Goal: Navigation & Orientation: Find specific page/section

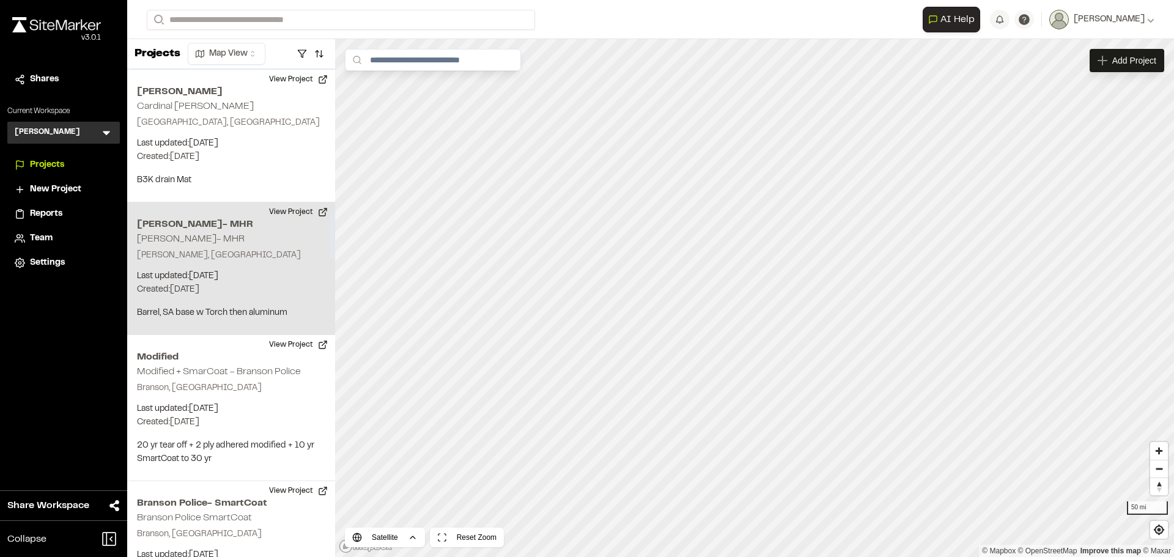
scroll to position [1528, 0]
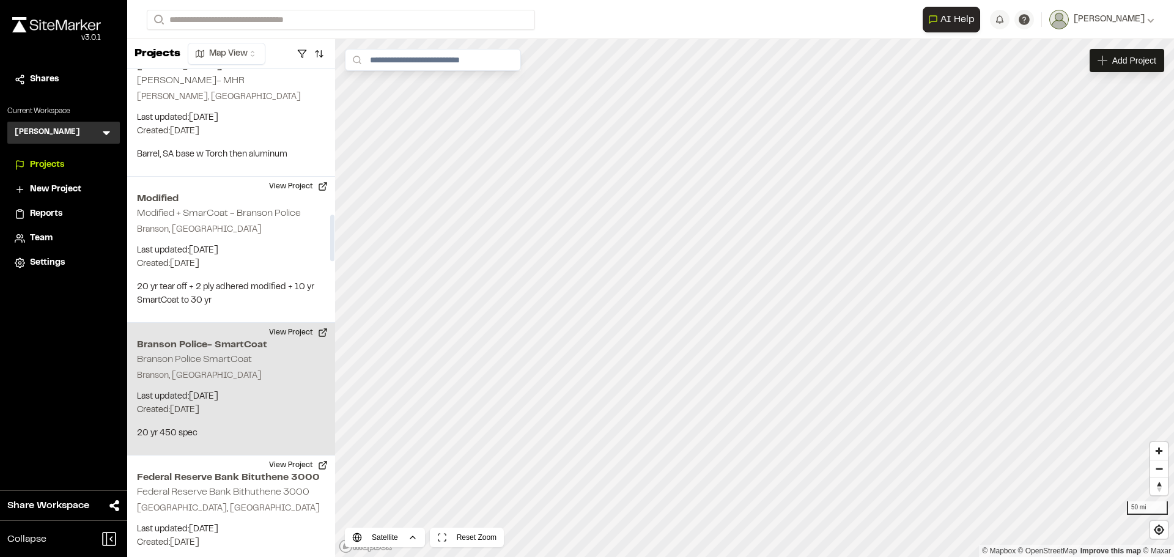
click at [268, 331] on div "Branson Police- SmartCoat Branson Police SmartCoat Branson, MO Last updated: Se…" at bounding box center [231, 389] width 208 height 133
click at [322, 323] on button "View Project" at bounding box center [298, 333] width 73 height 20
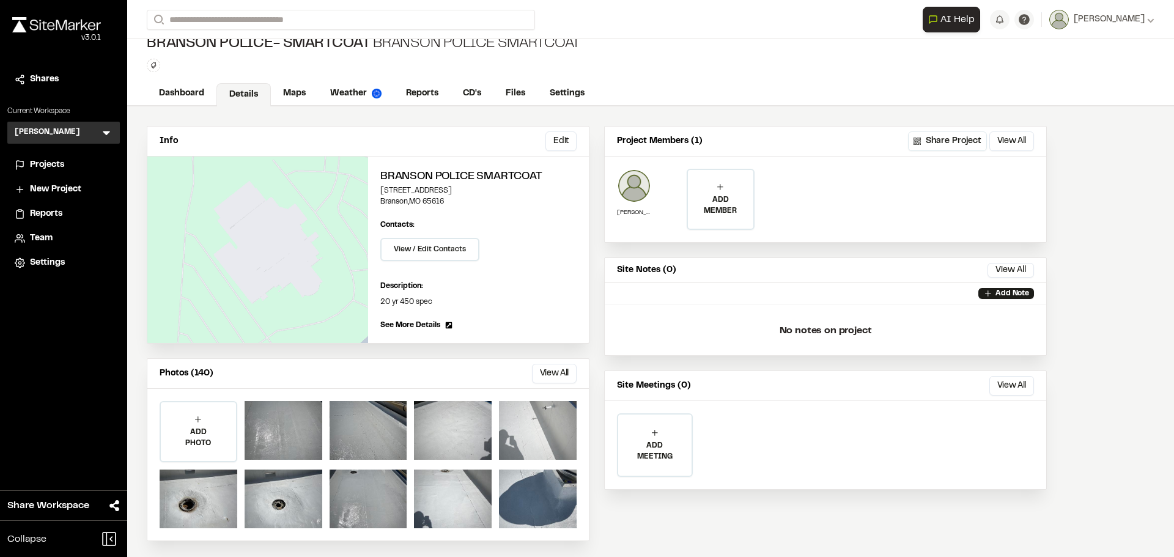
scroll to position [18, 0]
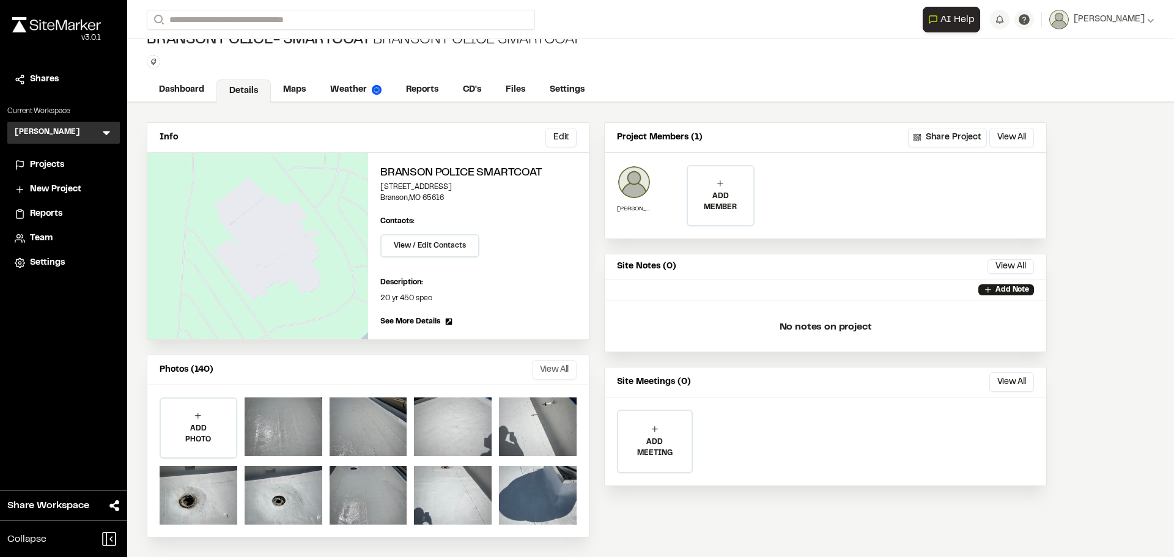
click at [540, 370] on button "View All" at bounding box center [554, 370] width 45 height 20
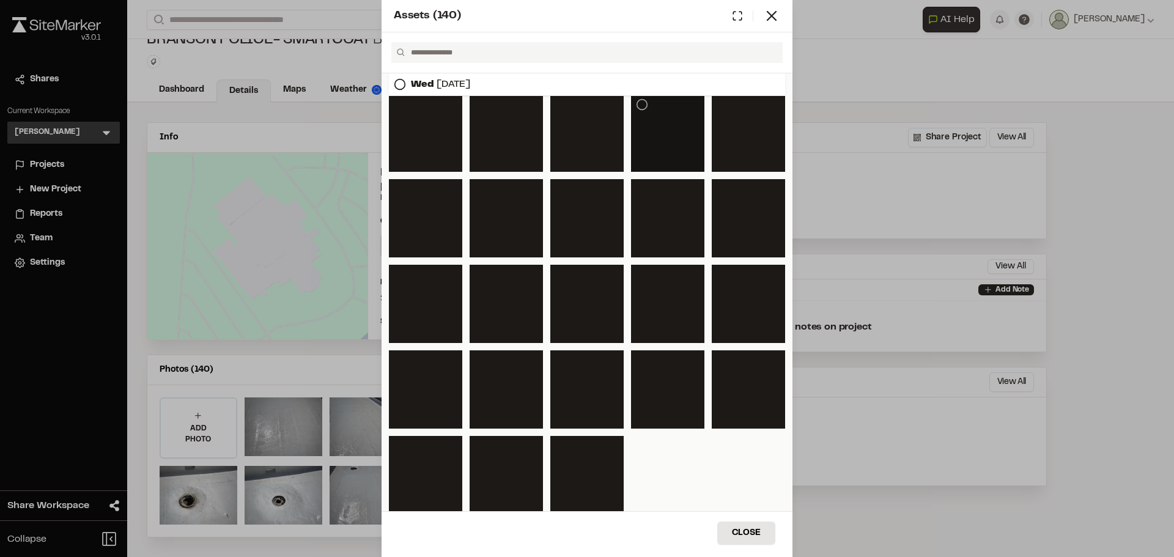
scroll to position [2441, 0]
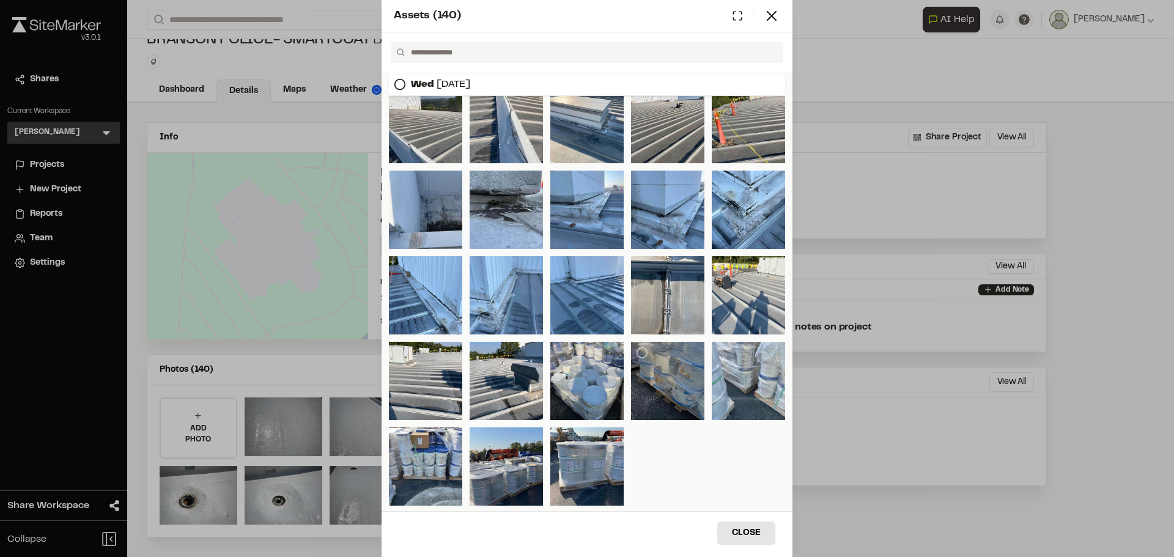
click at [669, 383] on div at bounding box center [667, 381] width 73 height 78
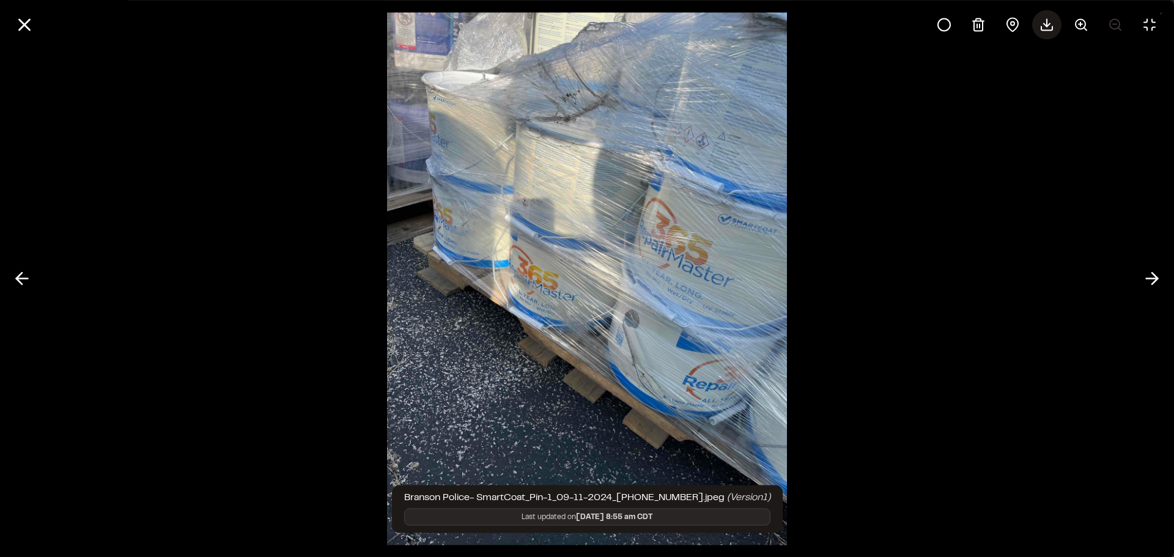
click at [1045, 24] on polyline at bounding box center [1046, 24] width 6 height 3
click at [23, 26] on line at bounding box center [25, 25] width 10 height 10
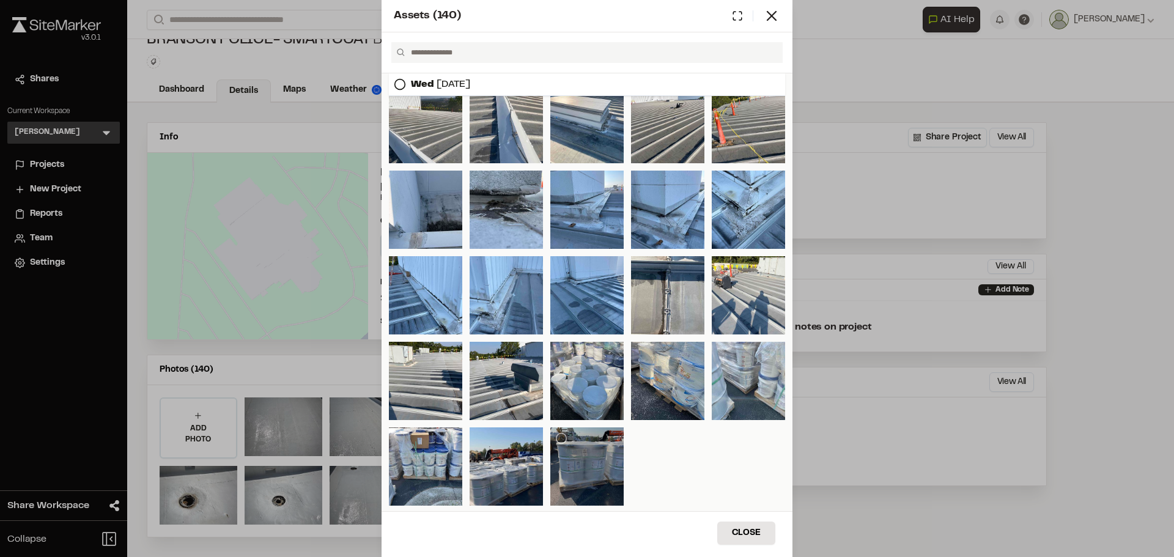
click at [593, 465] on div at bounding box center [586, 466] width 73 height 78
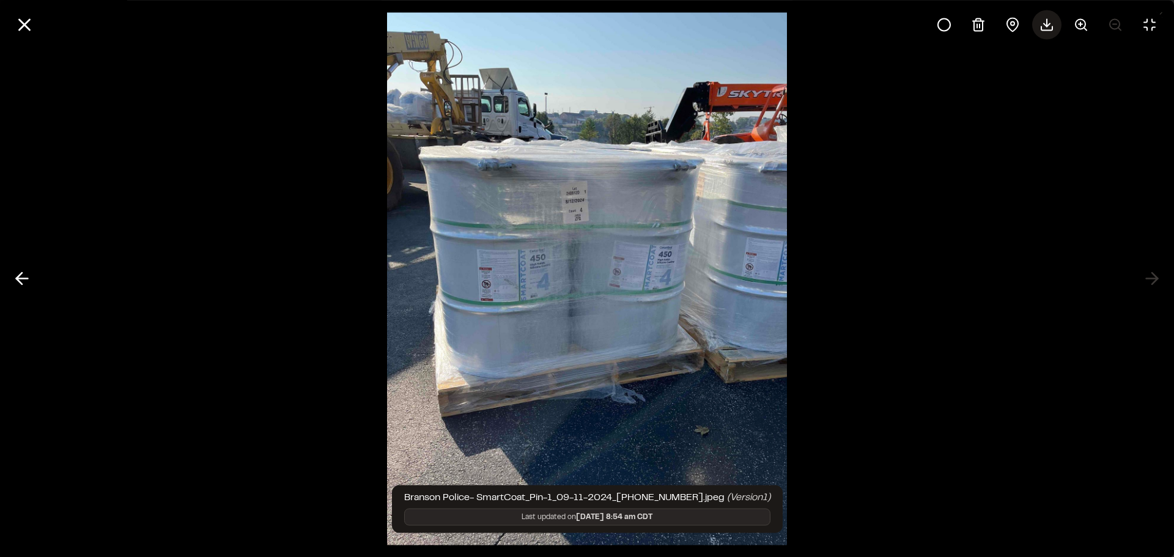
click at [1050, 25] on icon at bounding box center [1046, 24] width 15 height 15
click at [21, 21] on line at bounding box center [25, 25] width 10 height 10
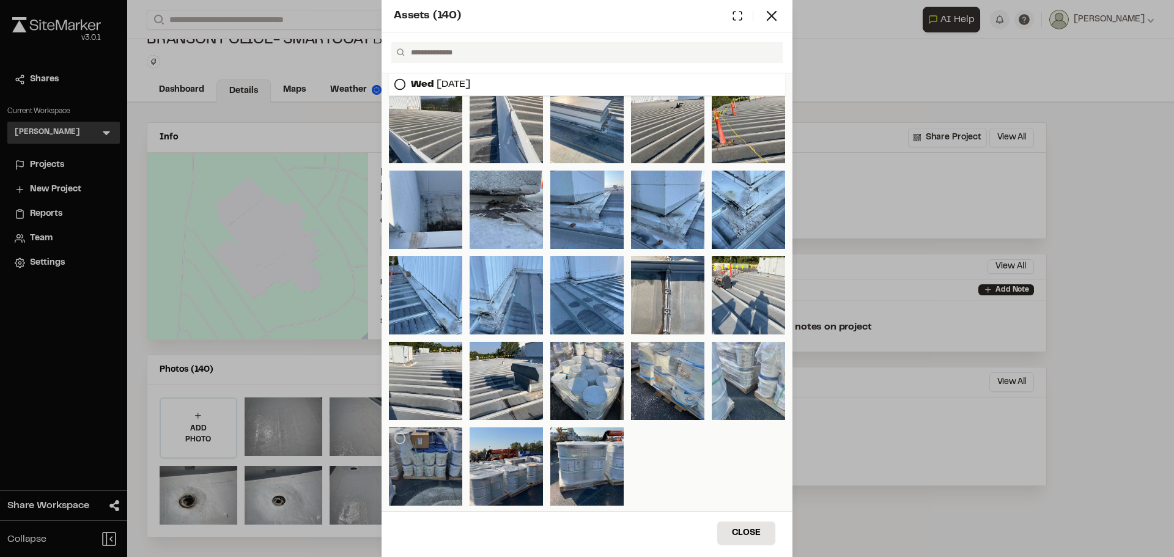
click at [412, 463] on div at bounding box center [425, 466] width 73 height 78
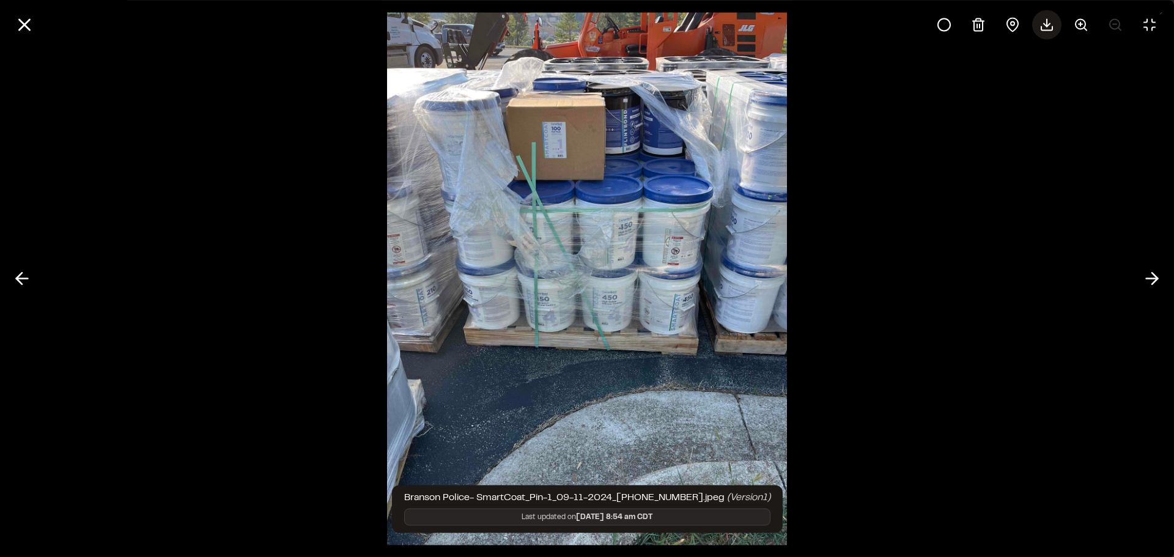
click at [1043, 27] on icon at bounding box center [1046, 24] width 15 height 15
click at [23, 26] on line at bounding box center [25, 25] width 10 height 10
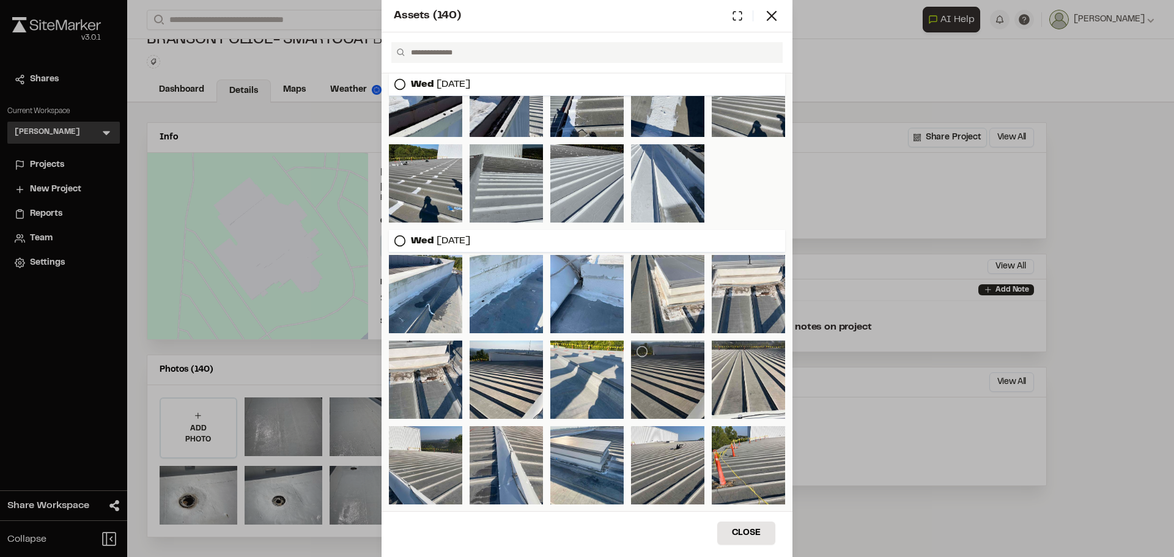
scroll to position [1952, 0]
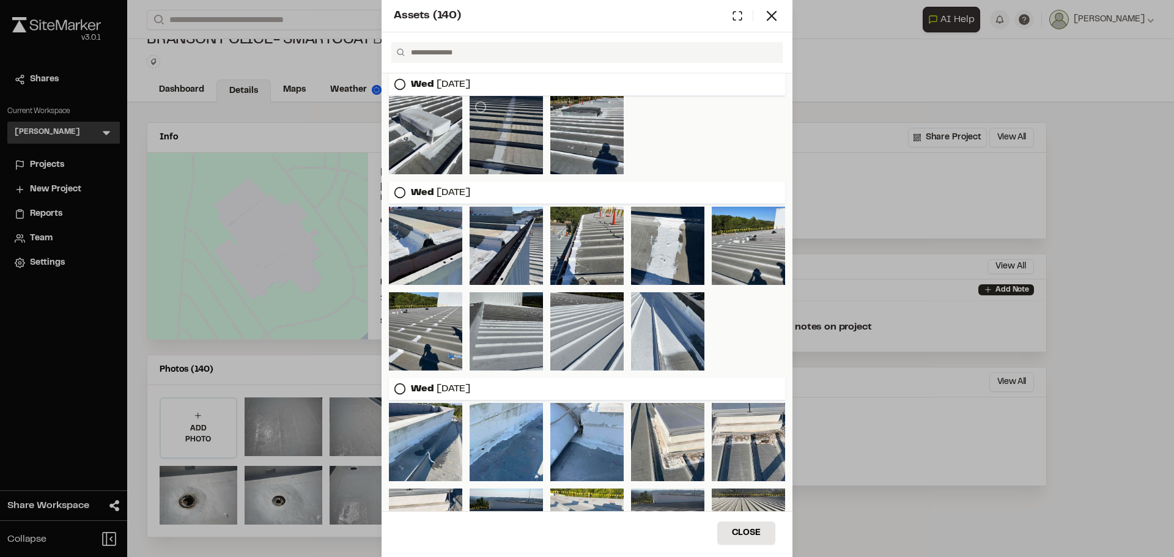
click at [506, 149] on div at bounding box center [505, 135] width 73 height 78
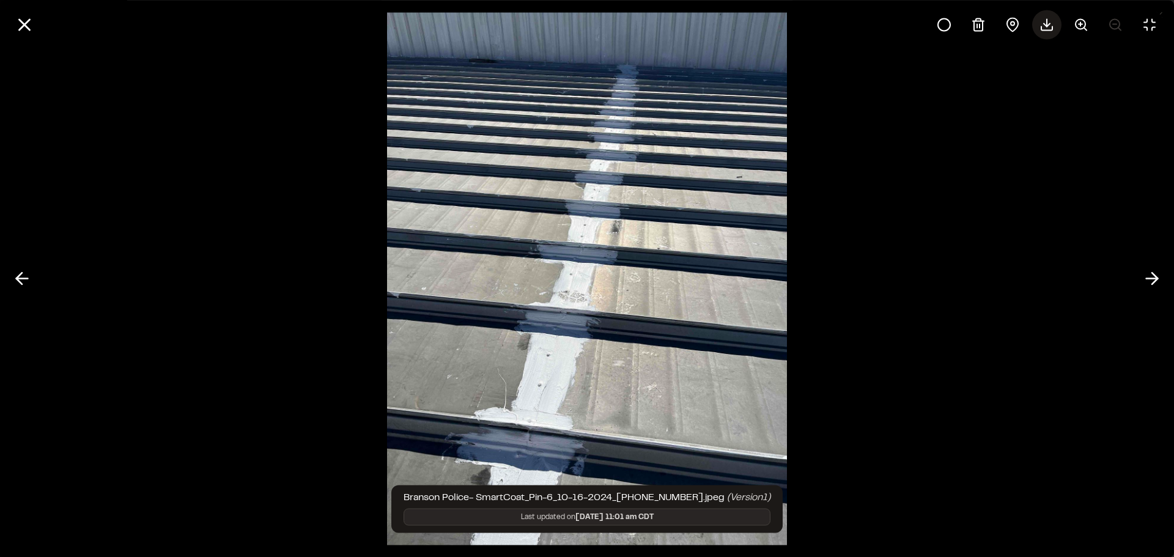
click at [1048, 28] on icon at bounding box center [1046, 24] width 15 height 15
click at [24, 28] on icon at bounding box center [24, 24] width 21 height 21
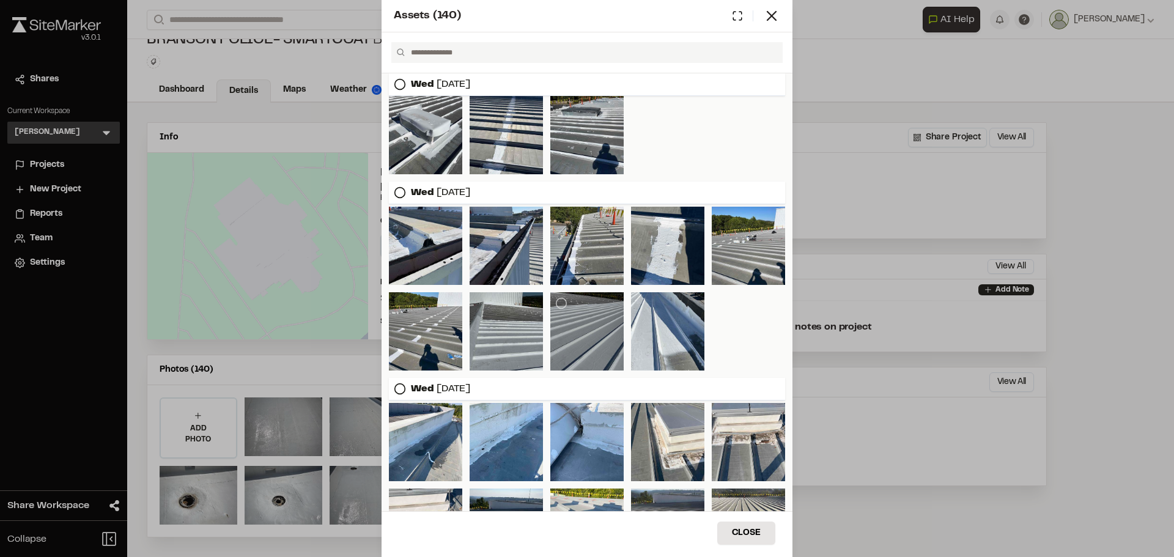
click at [595, 334] on div at bounding box center [586, 331] width 73 height 78
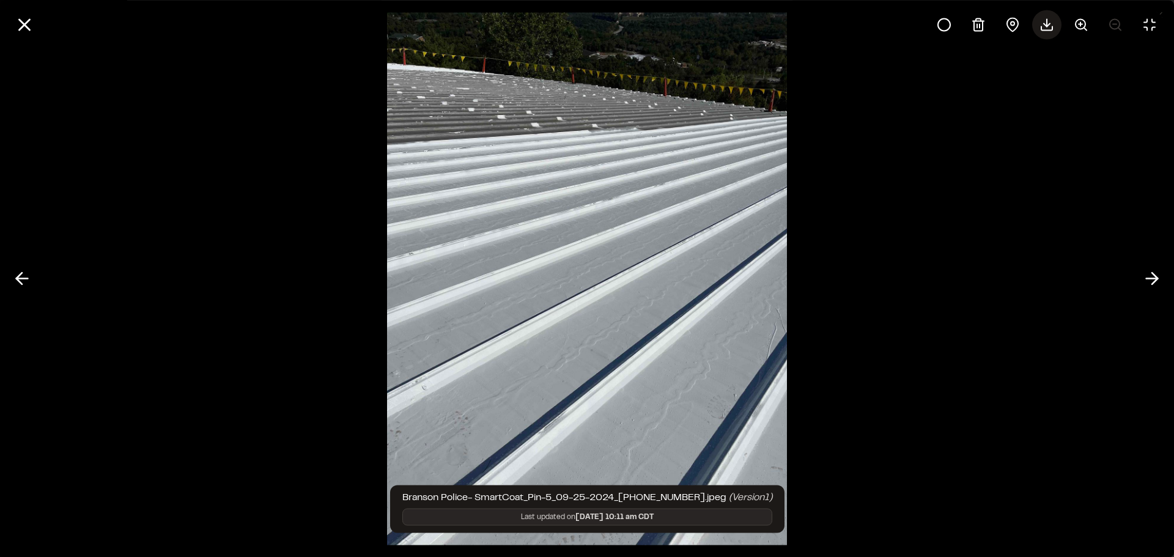
click at [1042, 27] on icon at bounding box center [1046, 24] width 15 height 15
click at [20, 23] on icon at bounding box center [24, 24] width 21 height 21
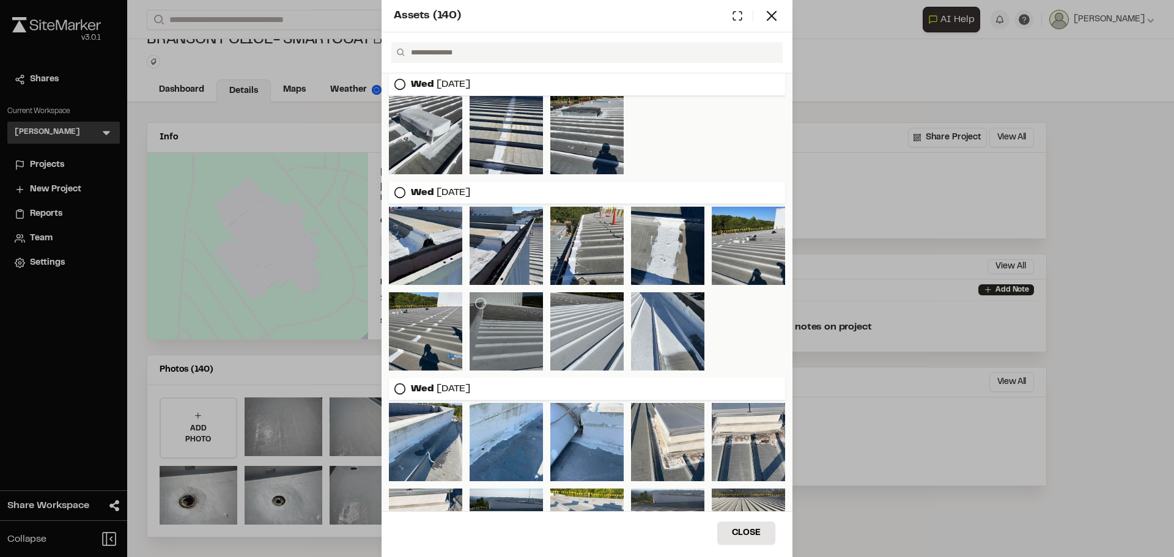
click at [505, 348] on div at bounding box center [505, 331] width 73 height 78
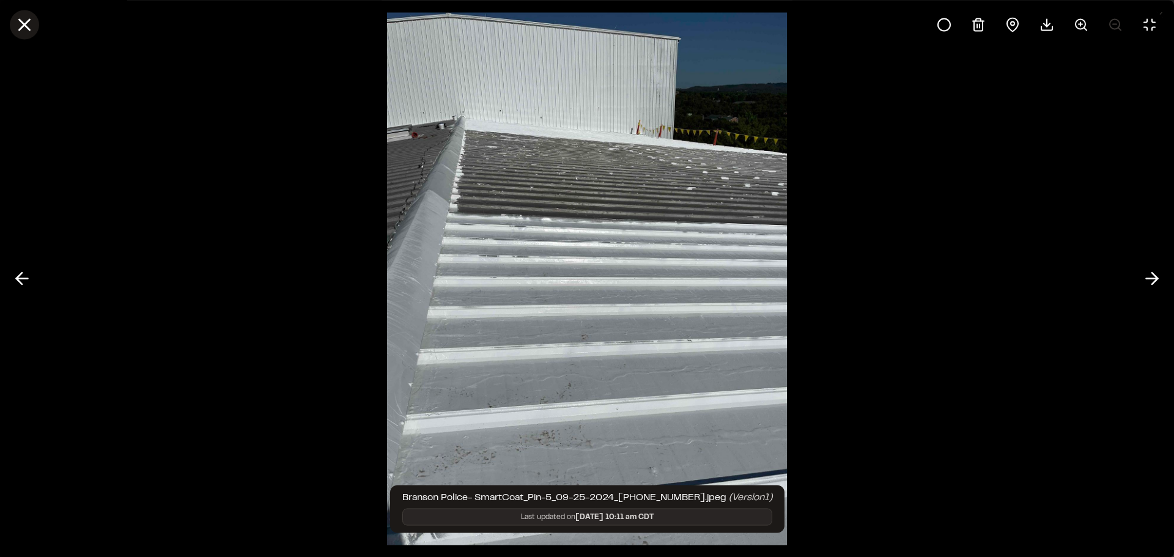
click at [24, 23] on line at bounding box center [25, 25] width 10 height 10
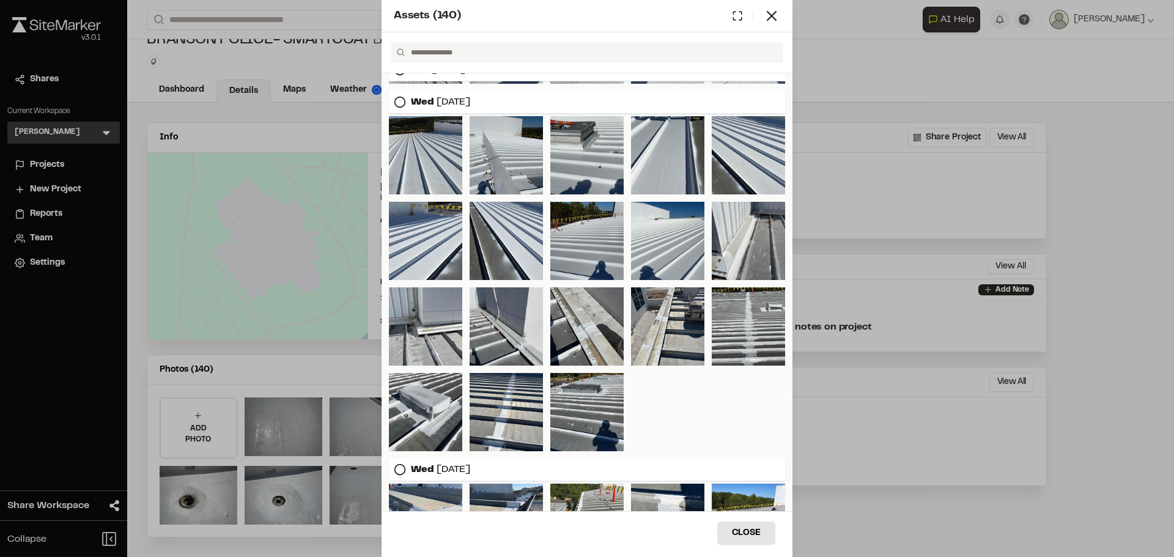
scroll to position [1647, 0]
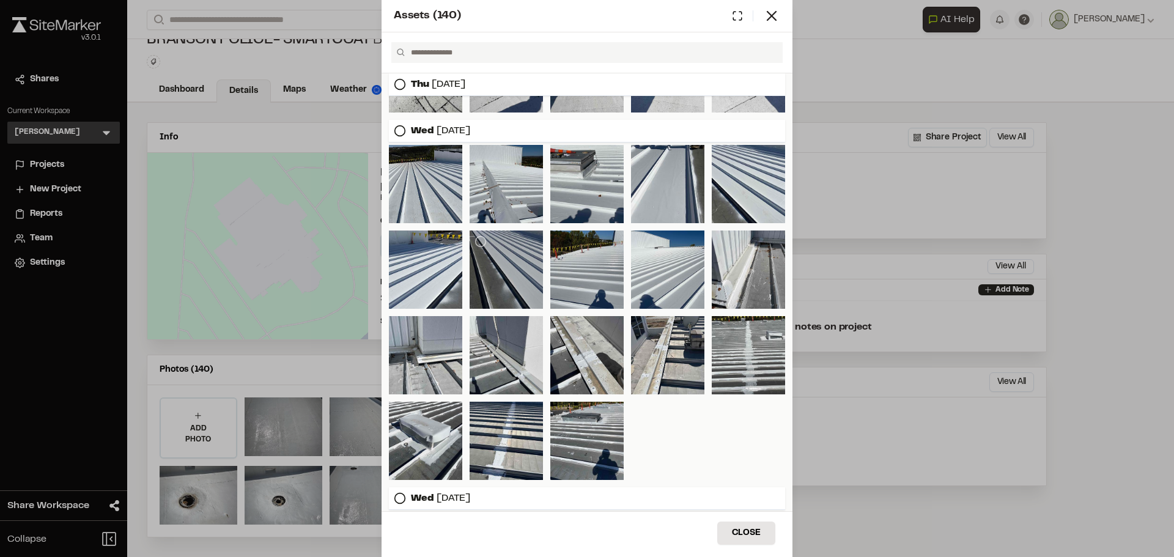
click at [499, 265] on div at bounding box center [505, 269] width 73 height 78
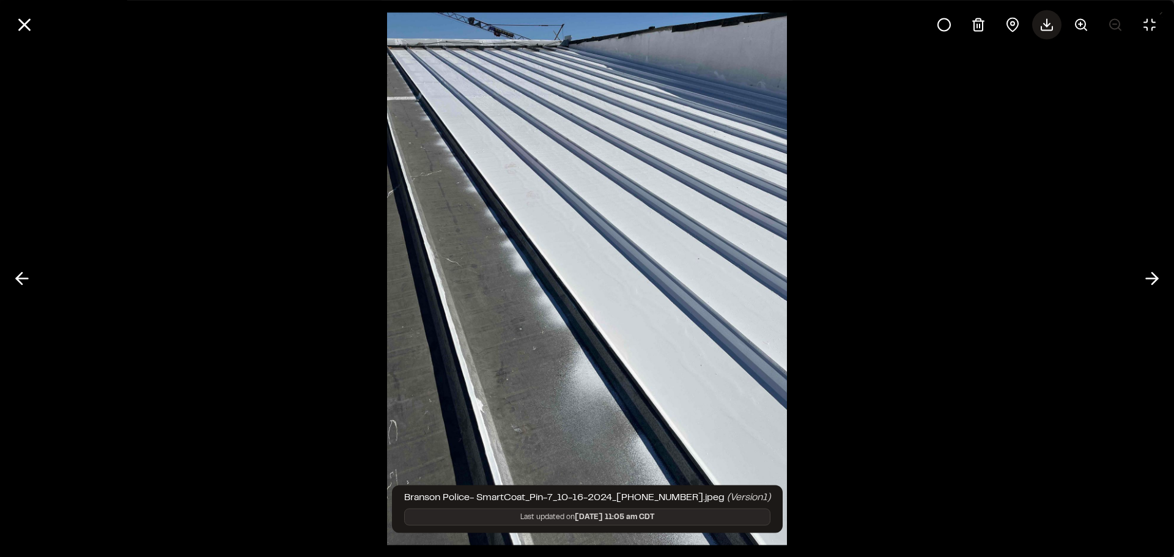
click at [1046, 25] on line at bounding box center [1046, 22] width 0 height 7
click at [20, 24] on icon at bounding box center [24, 24] width 21 height 21
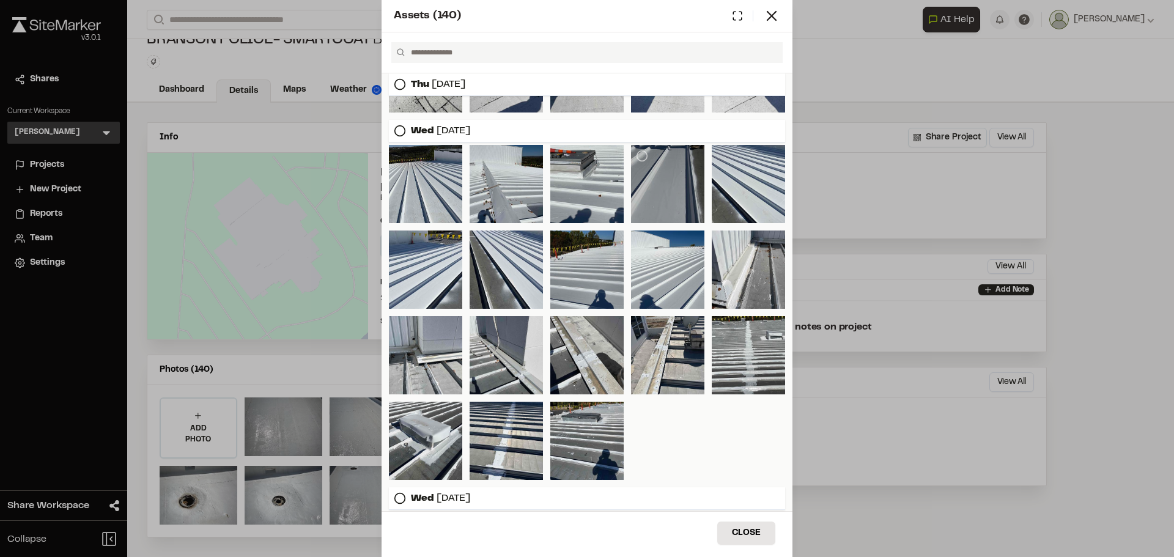
click at [691, 183] on div at bounding box center [667, 184] width 73 height 78
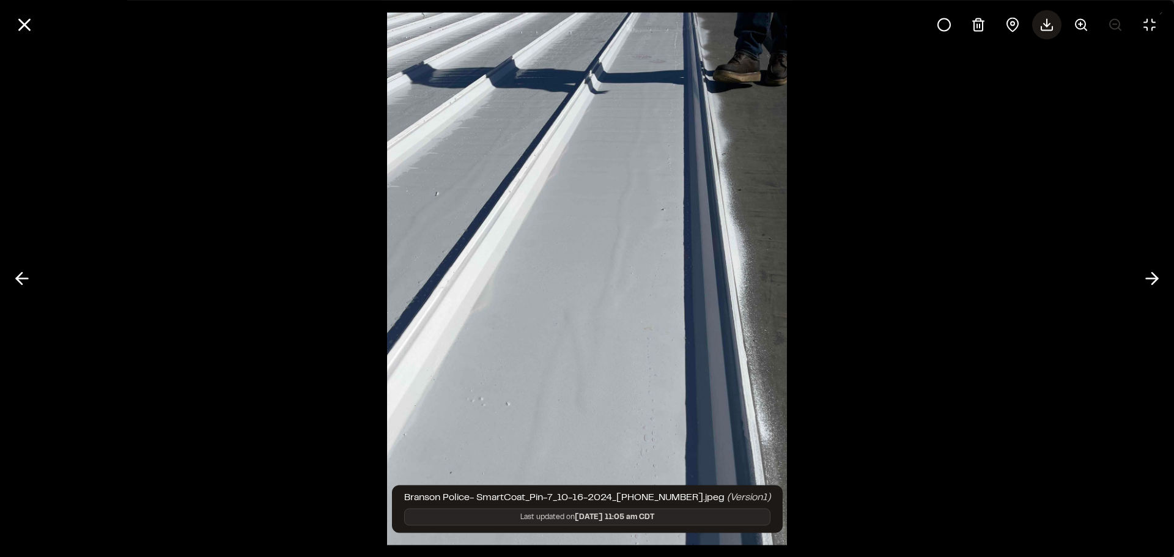
click at [1048, 30] on icon at bounding box center [1046, 28] width 11 height 4
drag, startPoint x: 21, startPoint y: 29, endPoint x: 111, endPoint y: 52, distance: 93.2
click at [21, 30] on icon at bounding box center [24, 24] width 21 height 21
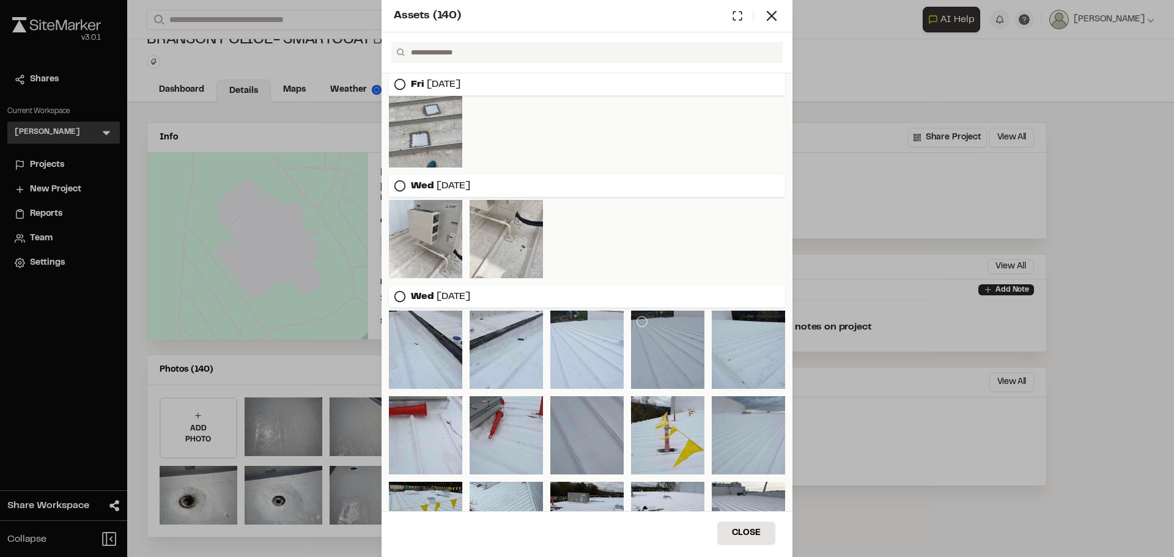
scroll to position [974, 0]
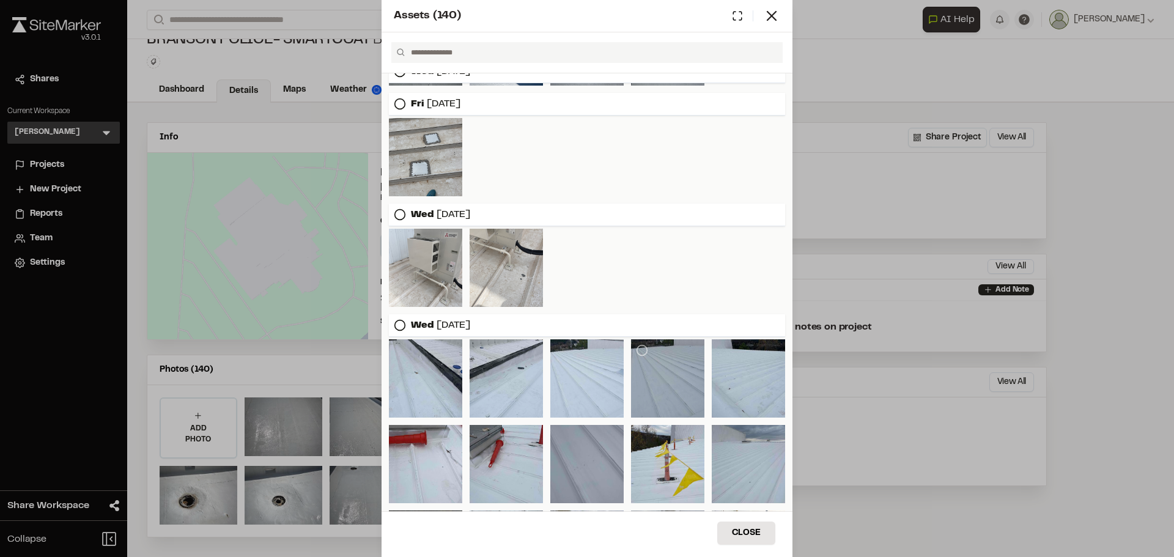
click at [647, 363] on div at bounding box center [667, 378] width 73 height 78
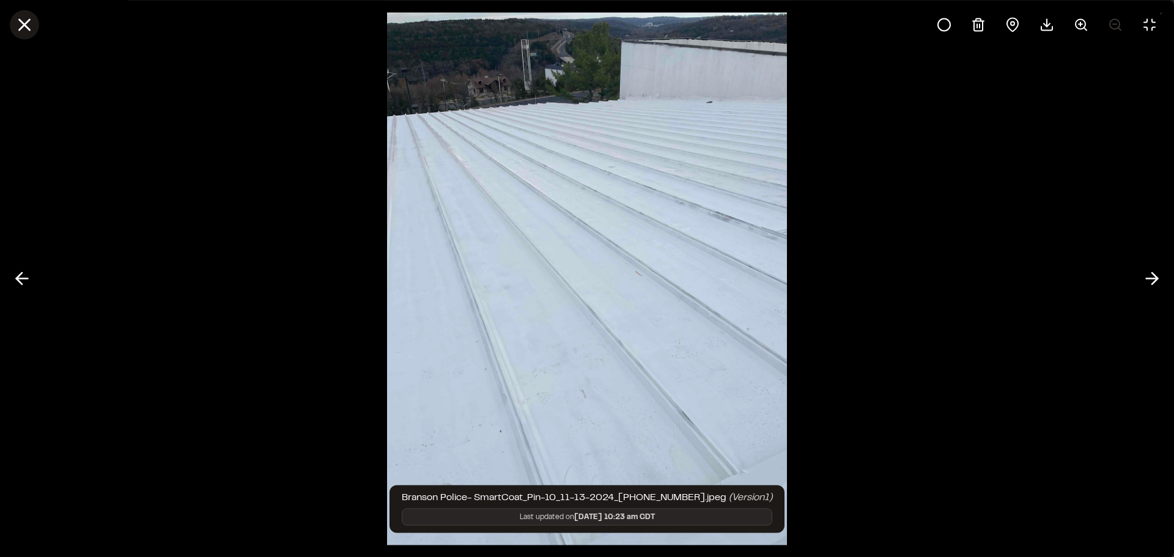
click at [26, 26] on line at bounding box center [25, 25] width 10 height 10
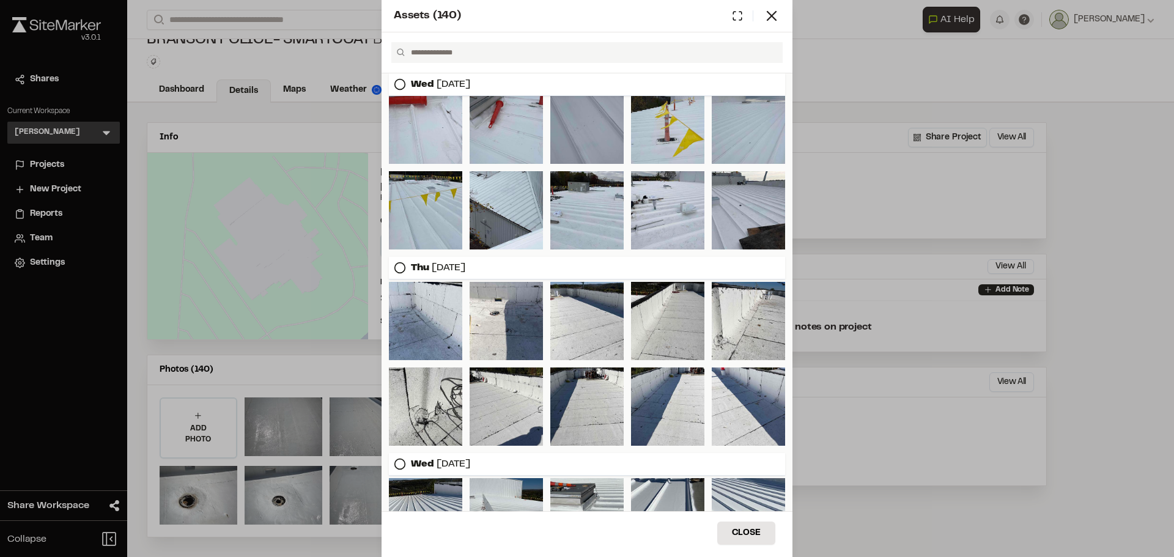
scroll to position [1463, 0]
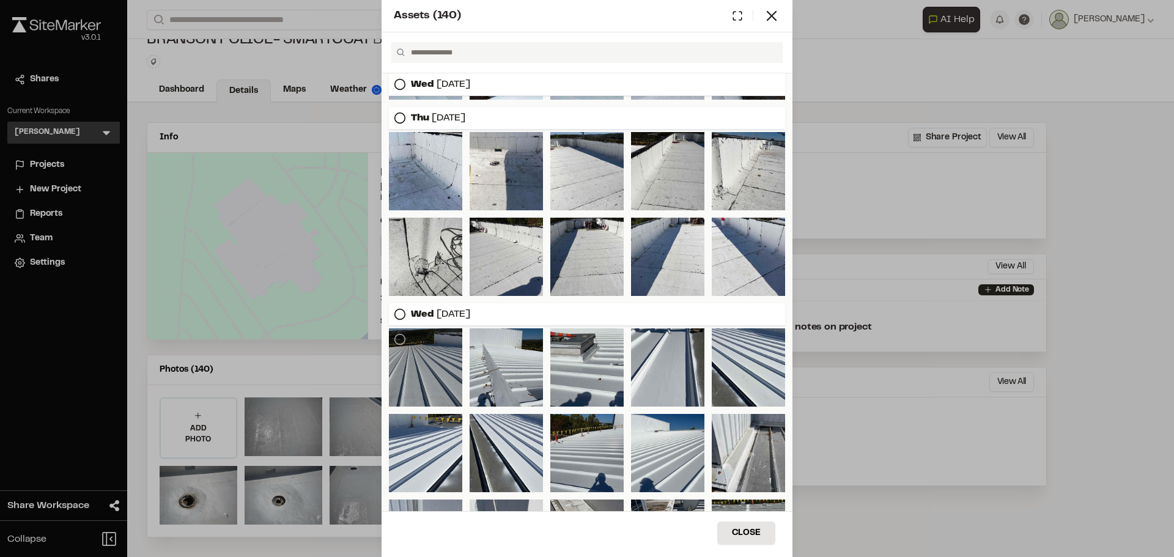
click at [446, 369] on div at bounding box center [425, 367] width 73 height 78
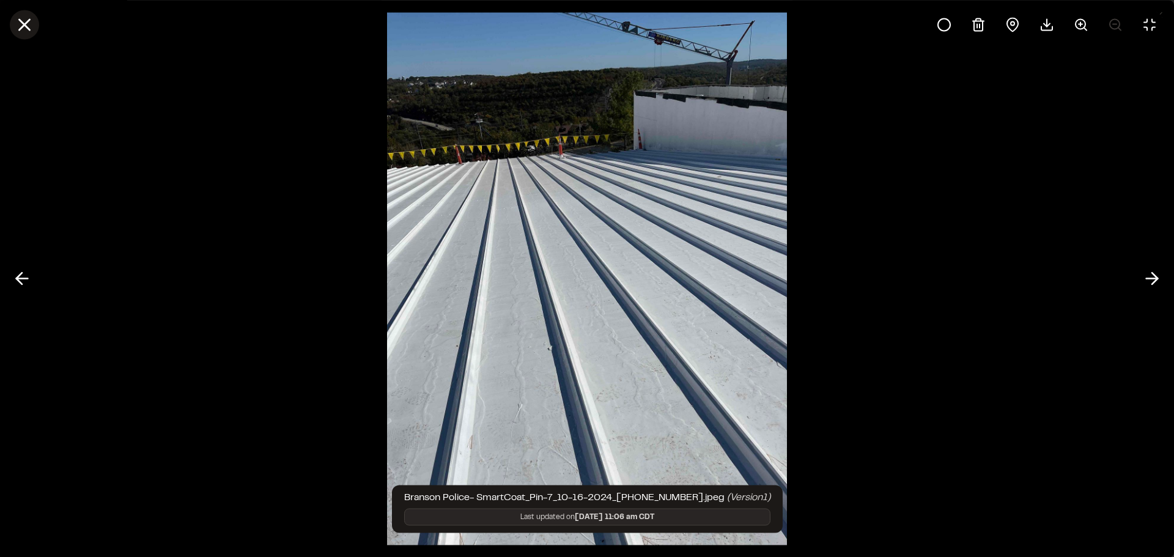
click at [28, 30] on icon at bounding box center [24, 24] width 21 height 21
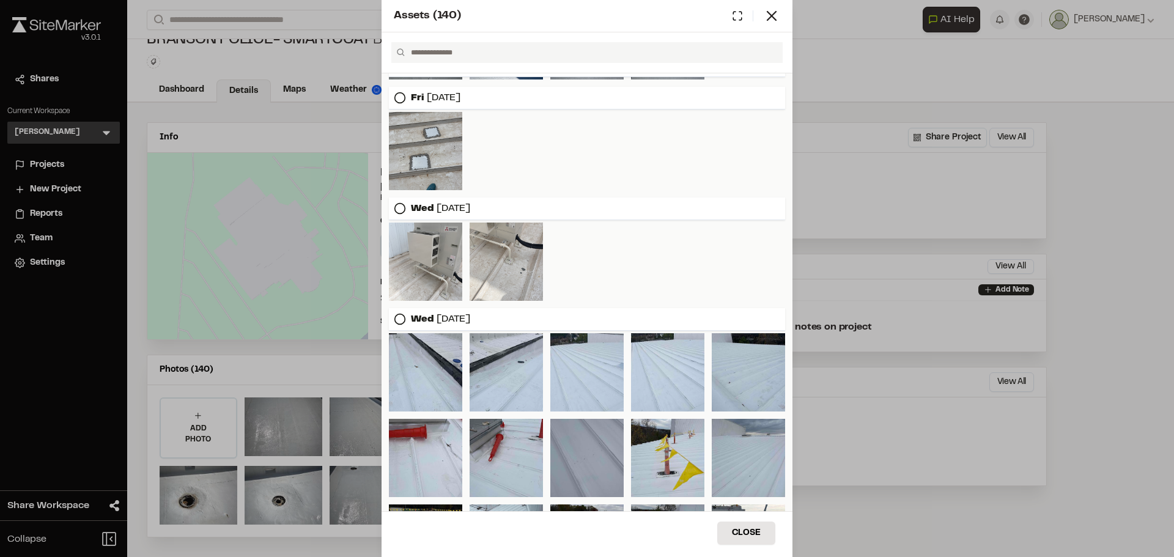
scroll to position [974, 0]
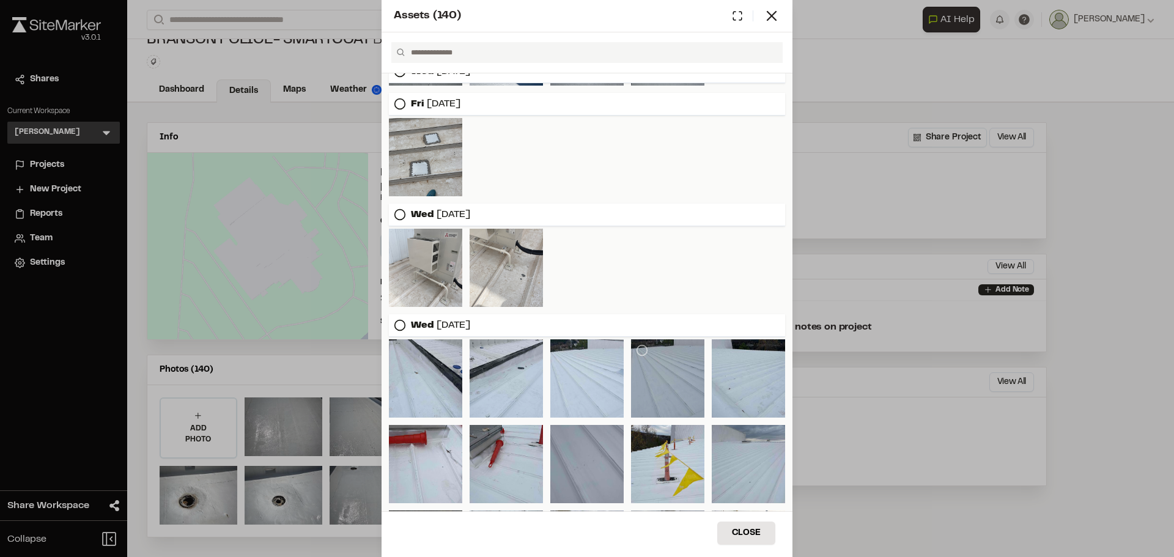
click at [663, 377] on div at bounding box center [667, 378] width 73 height 78
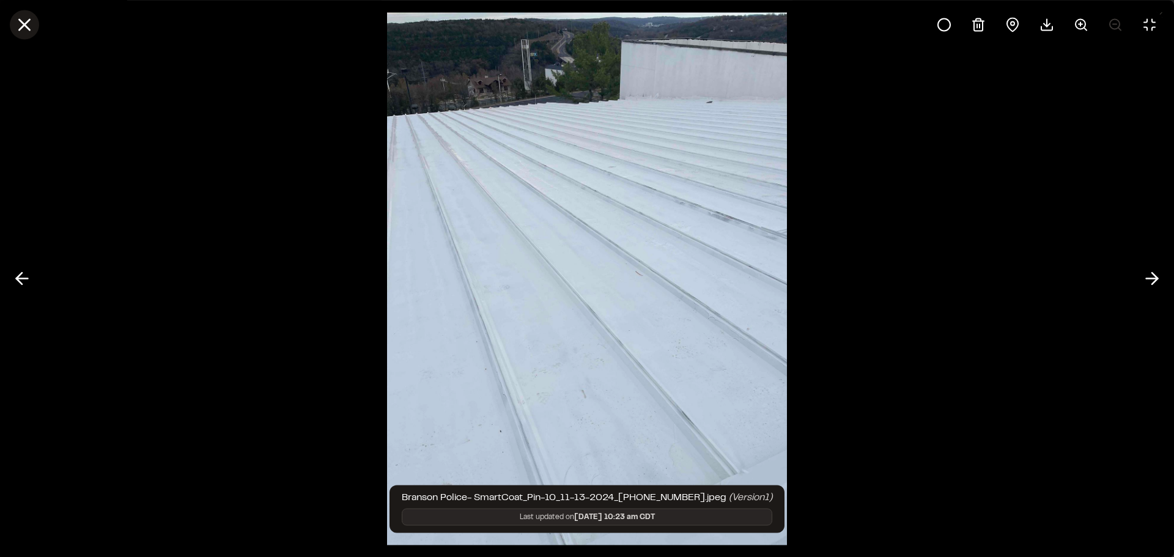
click at [21, 27] on line at bounding box center [25, 25] width 10 height 10
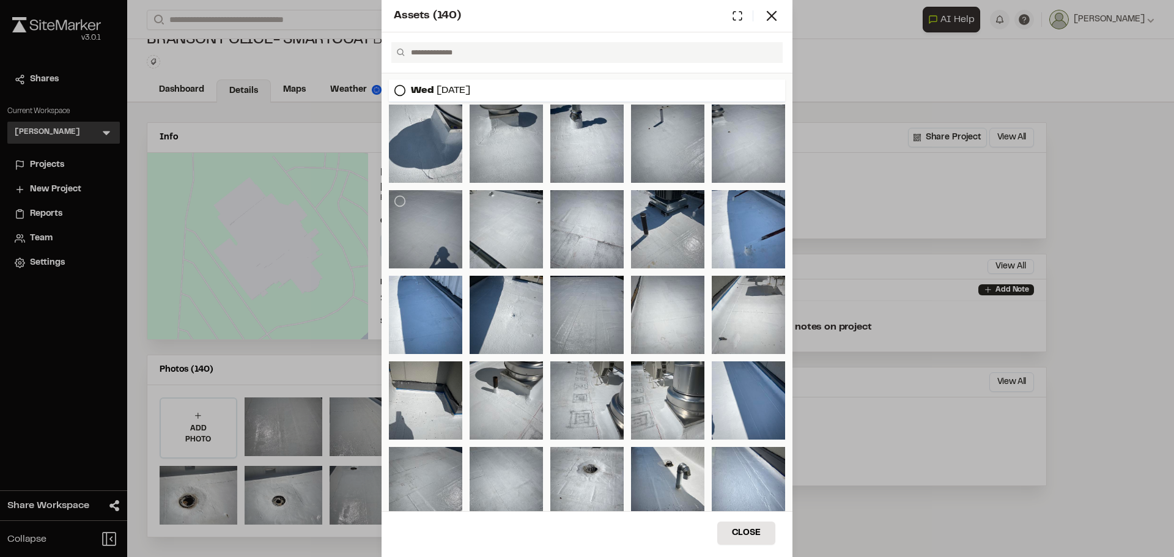
scroll to position [180, 0]
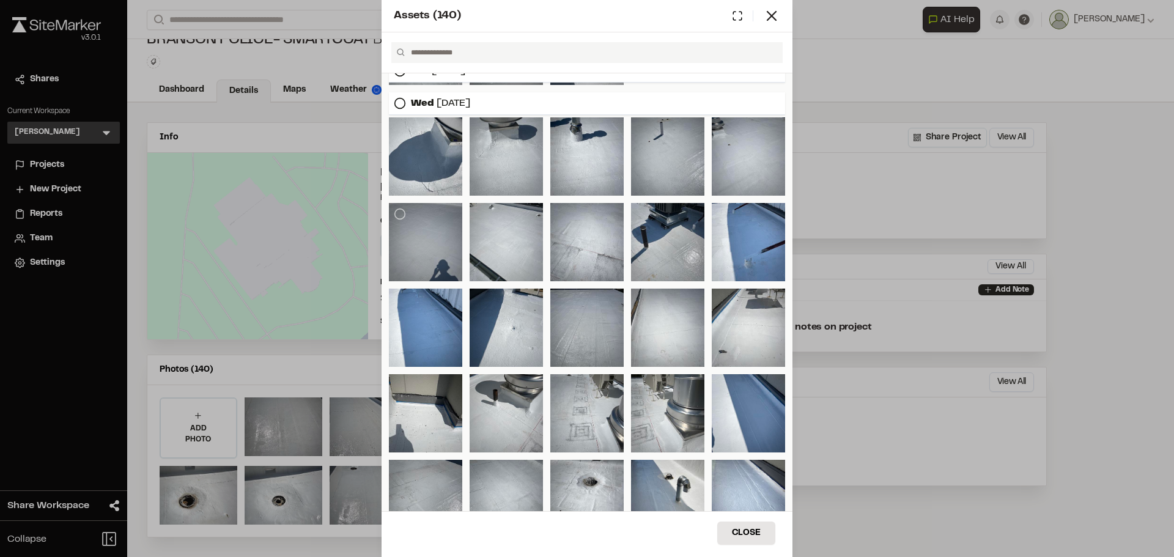
click at [427, 238] on div at bounding box center [425, 242] width 73 height 78
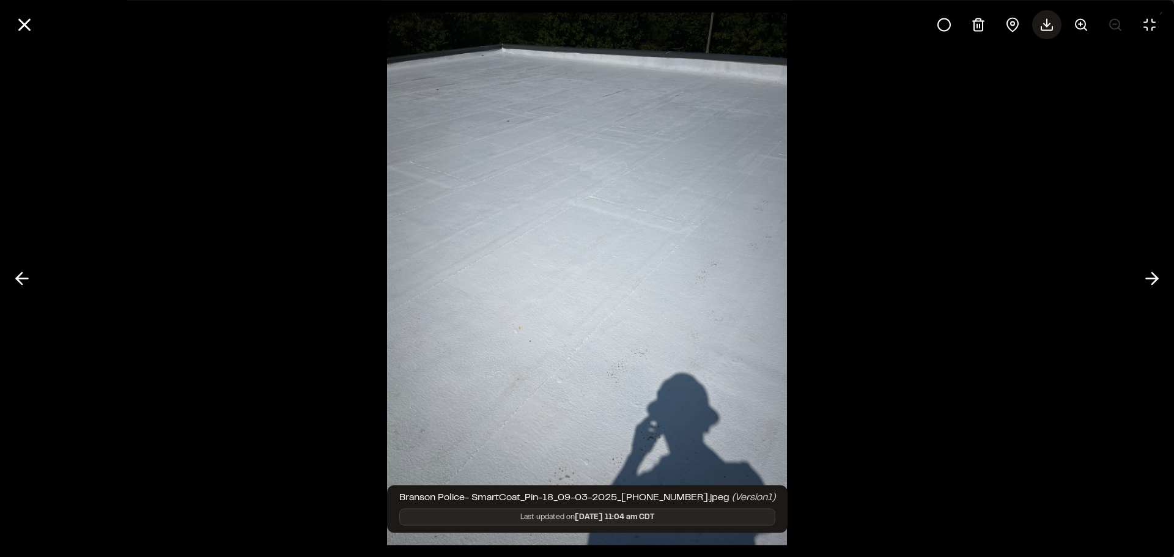
click at [1043, 26] on icon at bounding box center [1046, 24] width 15 height 15
click at [23, 21] on icon at bounding box center [24, 24] width 21 height 21
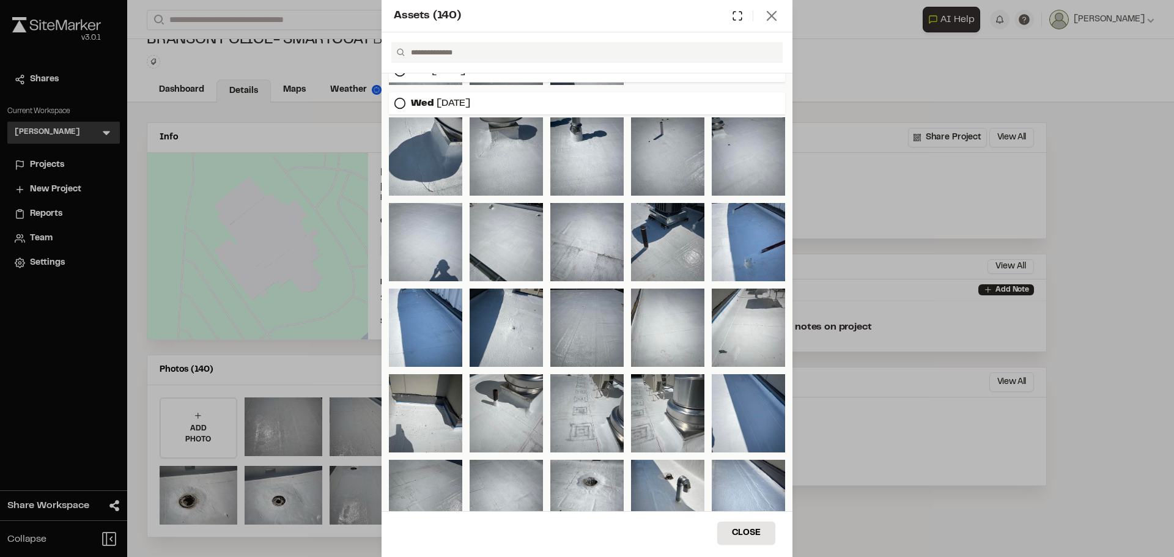
click at [773, 14] on line at bounding box center [771, 16] width 9 height 9
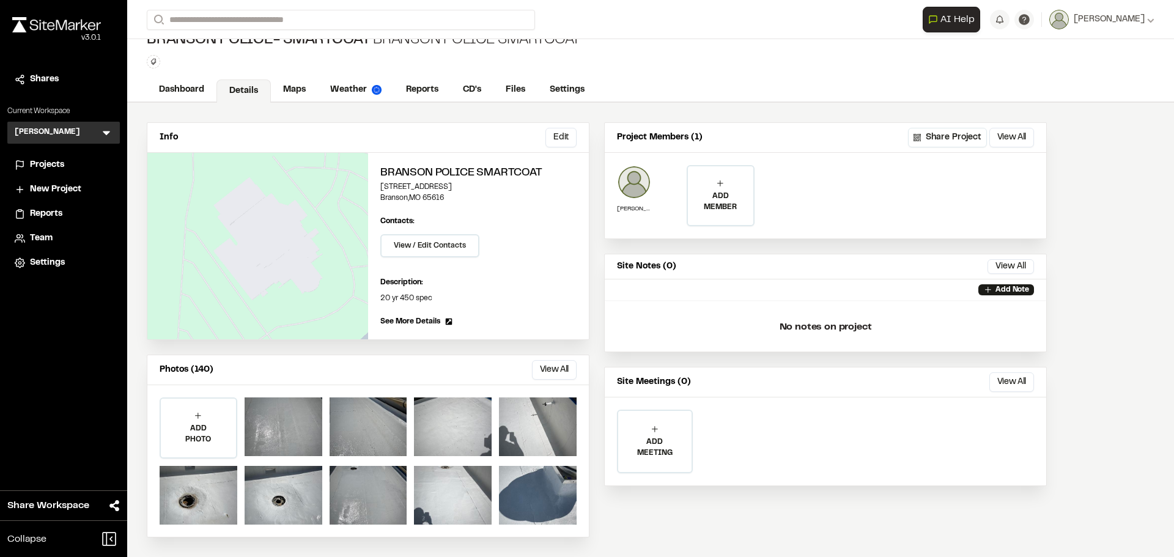
click at [52, 165] on span "Projects" at bounding box center [47, 164] width 34 height 13
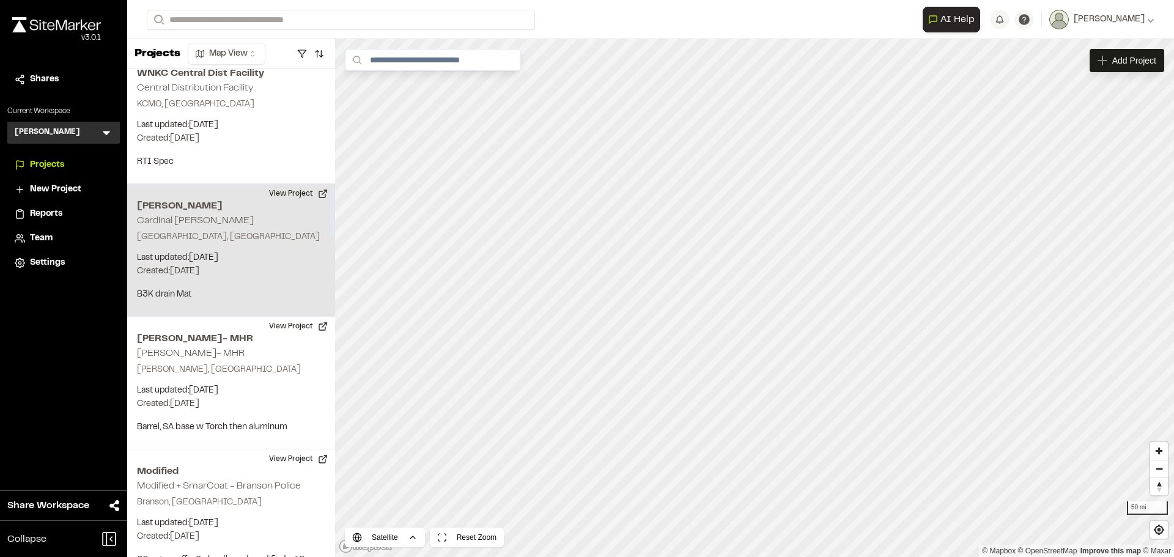
scroll to position [1406, 0]
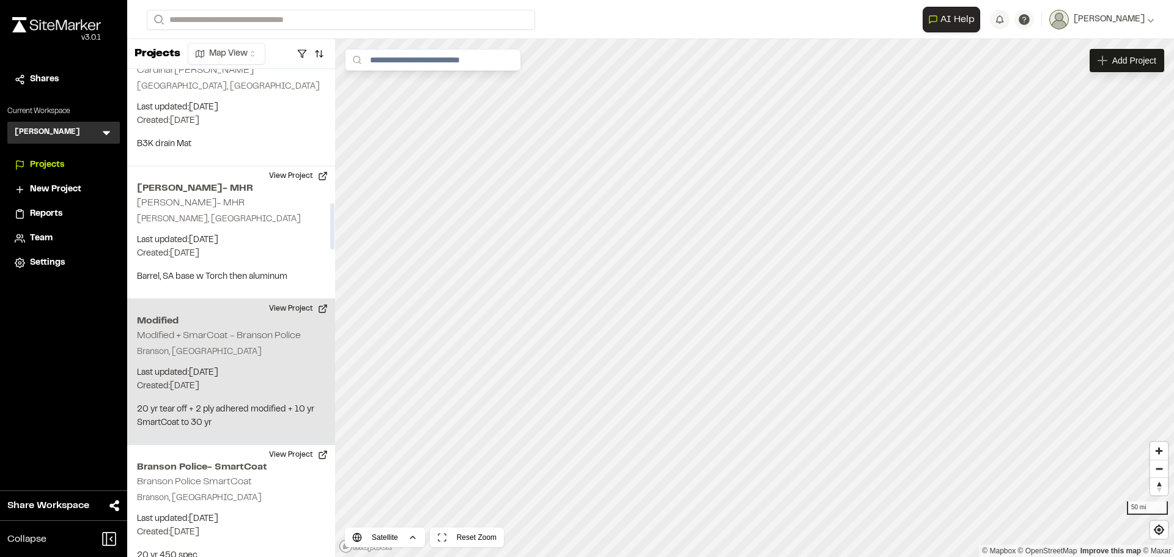
click at [275, 366] on p "Last updated: Feb 27, 2025" at bounding box center [231, 372] width 188 height 13
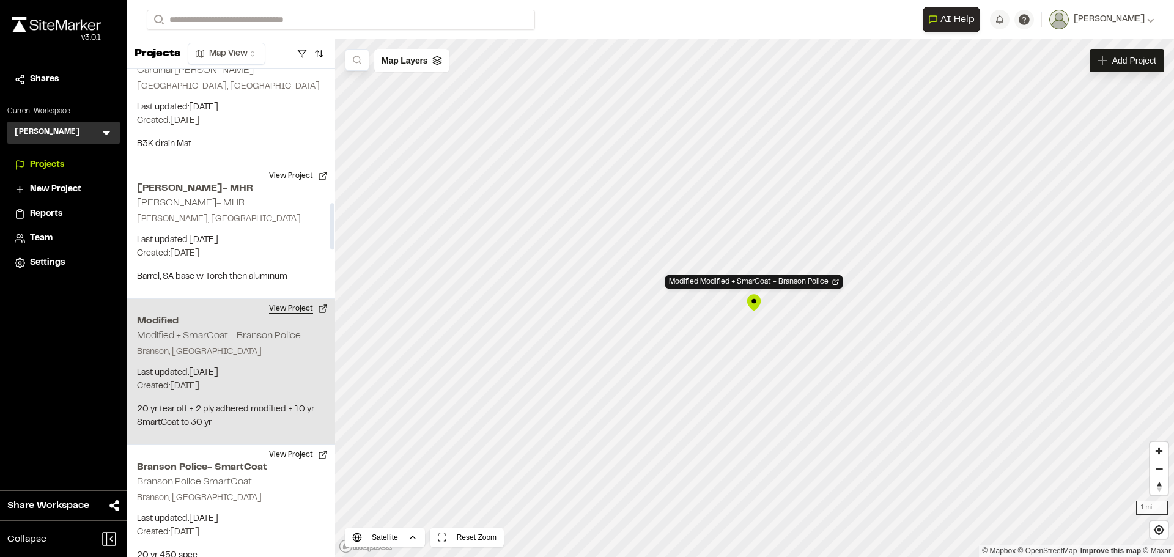
click at [322, 299] on button "View Project" at bounding box center [298, 309] width 73 height 20
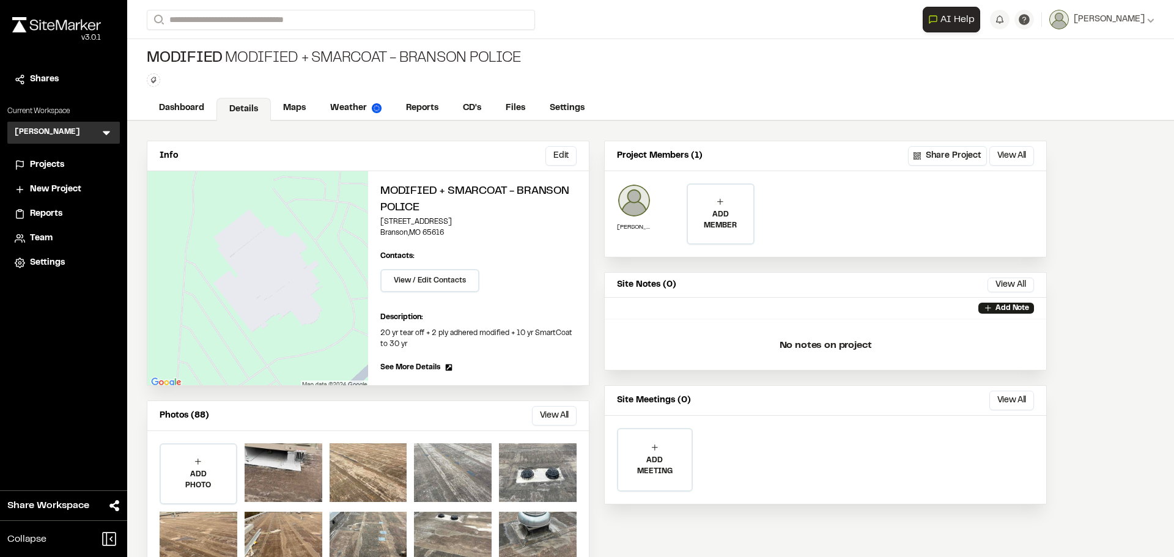
click at [54, 163] on span "Projects" at bounding box center [47, 164] width 34 height 13
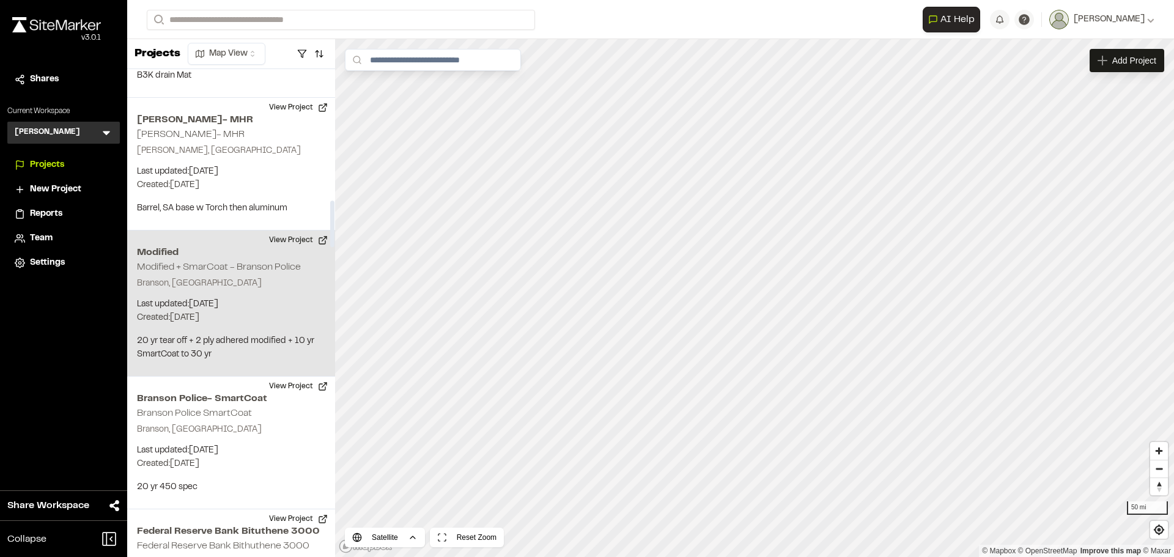
scroll to position [1528, 0]
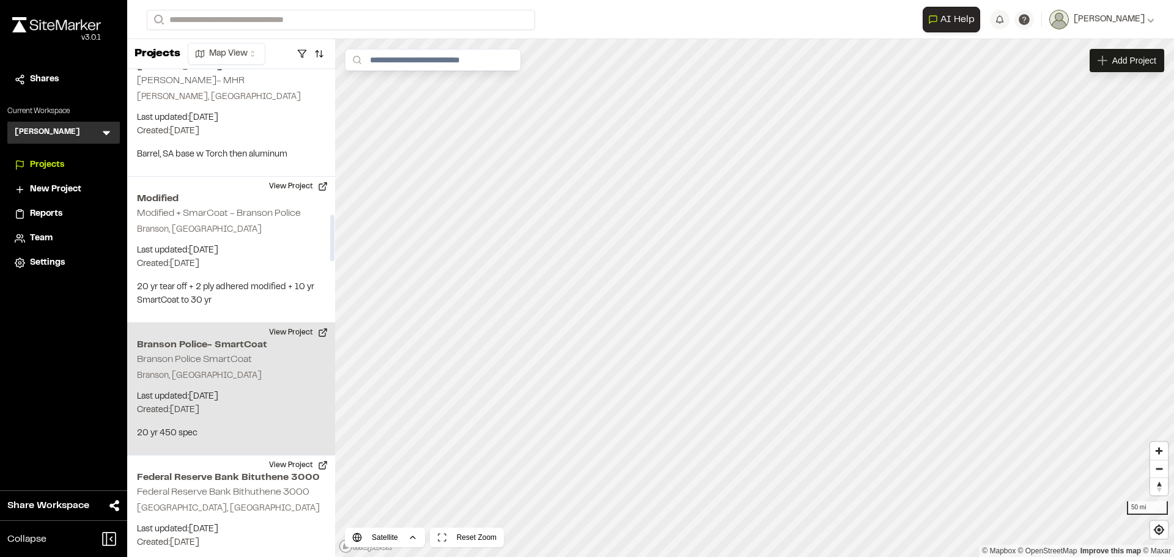
click at [276, 369] on p "Branson, MO" at bounding box center [231, 375] width 188 height 13
click at [320, 323] on button "View Project" at bounding box center [298, 333] width 73 height 20
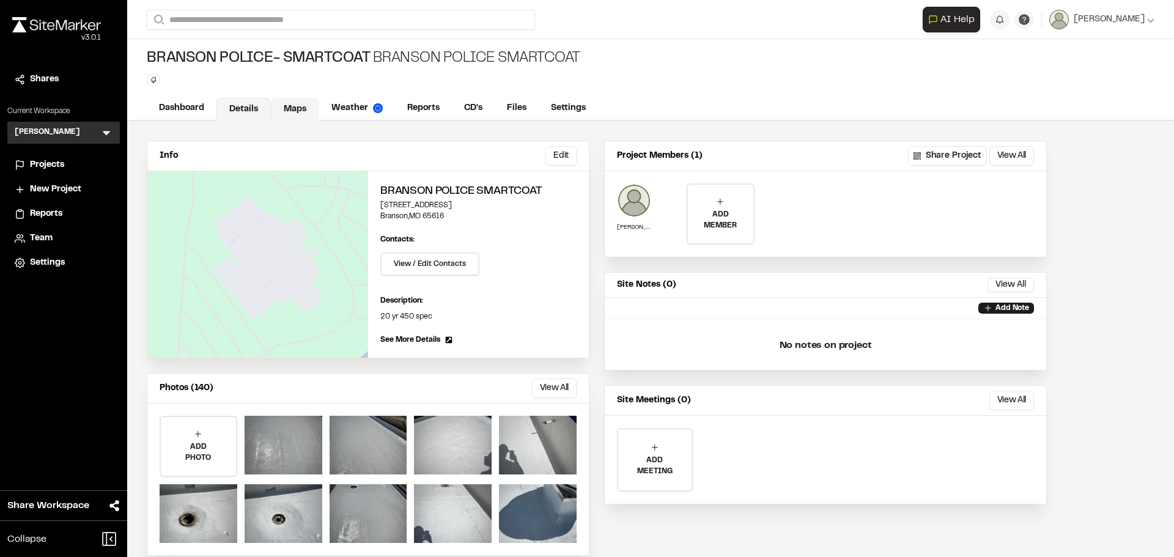
click at [290, 108] on link "Maps" at bounding box center [295, 109] width 48 height 23
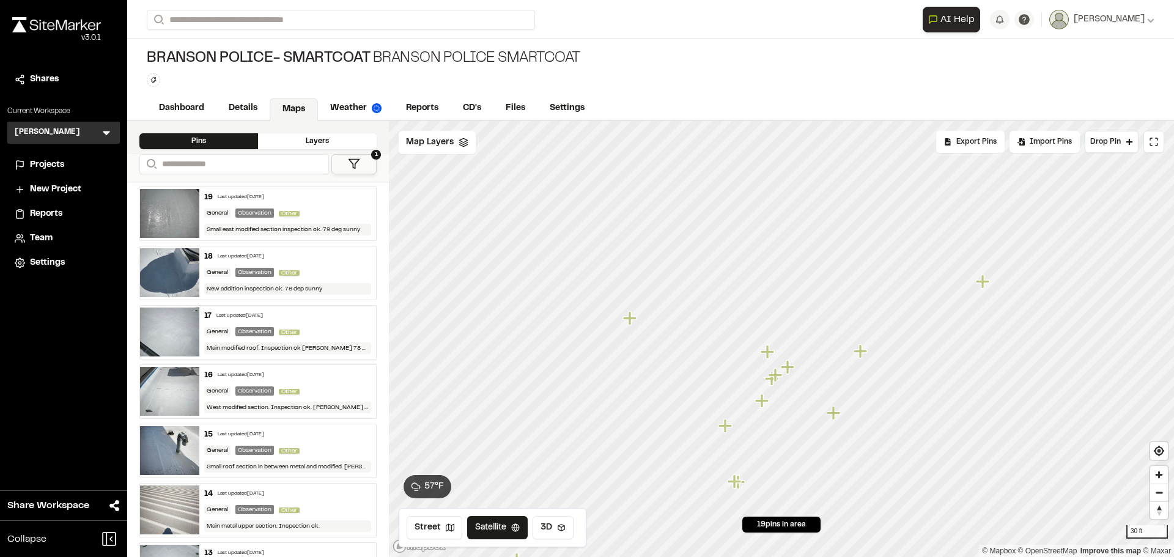
click at [727, 430] on icon "Map marker" at bounding box center [726, 426] width 16 height 16
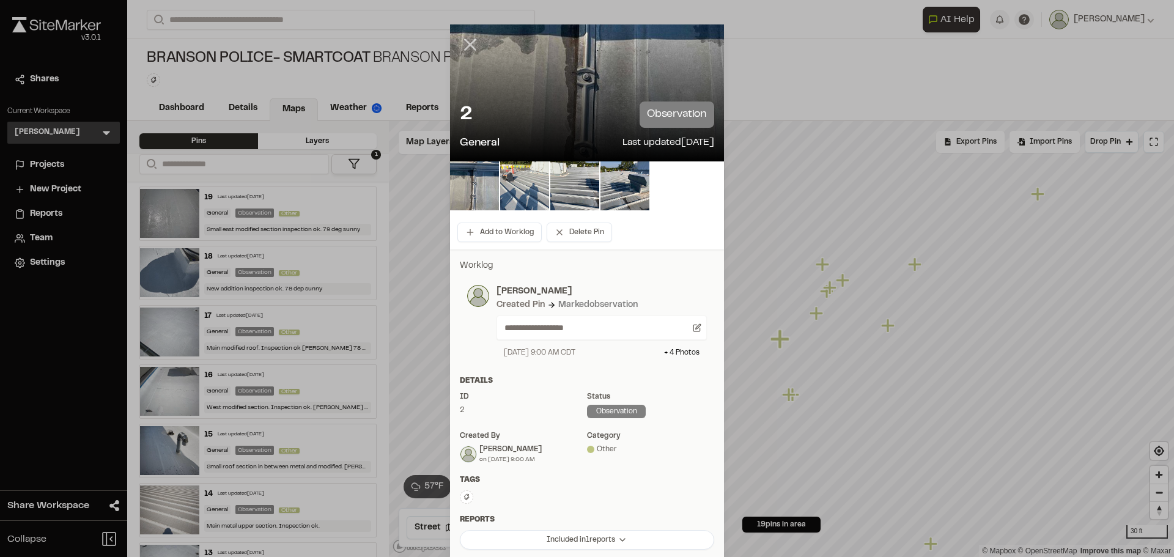
click at [467, 40] on icon at bounding box center [470, 44] width 21 height 21
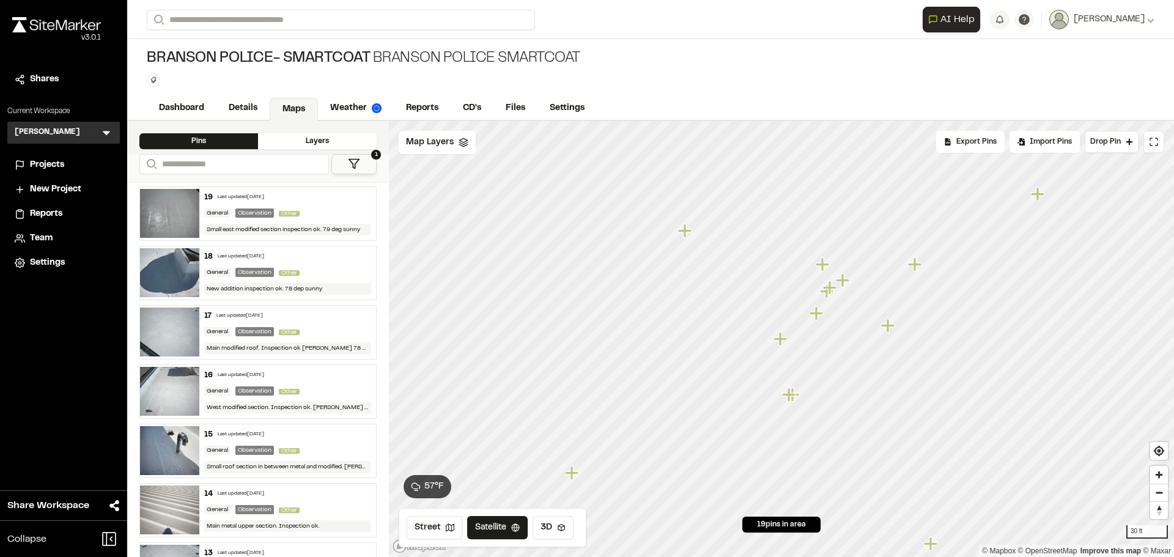
click at [687, 233] on icon "Map marker" at bounding box center [686, 231] width 16 height 16
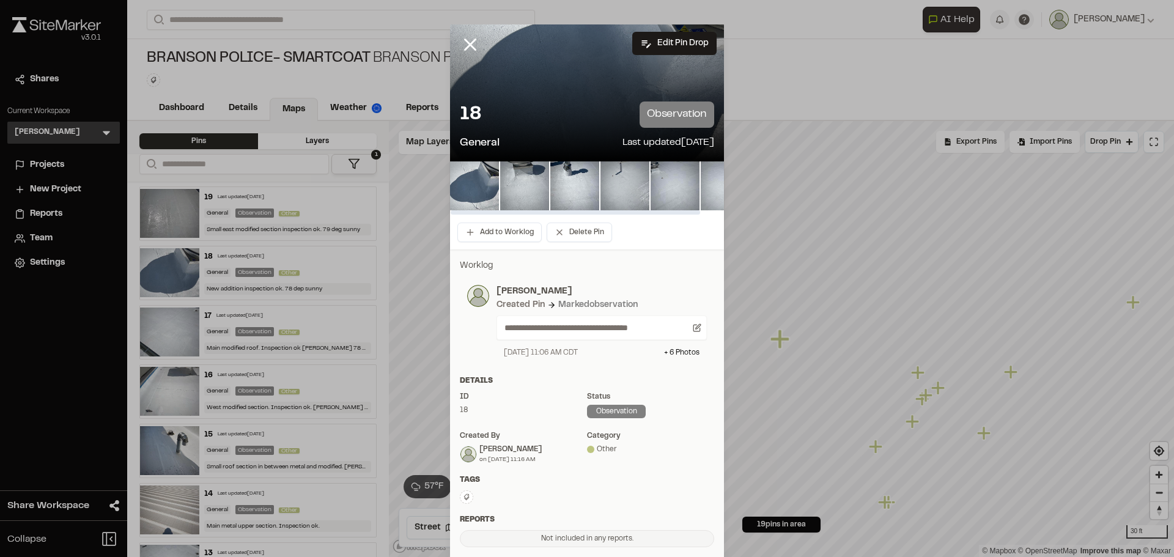
click at [614, 184] on img at bounding box center [624, 185] width 49 height 49
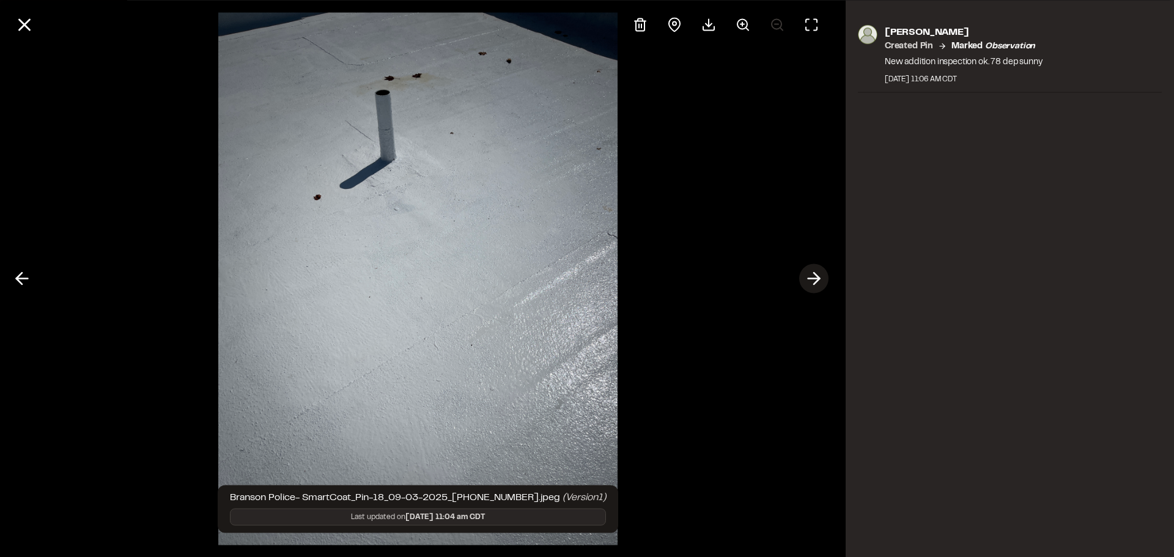
click at [815, 276] on polyline at bounding box center [817, 279] width 6 height 12
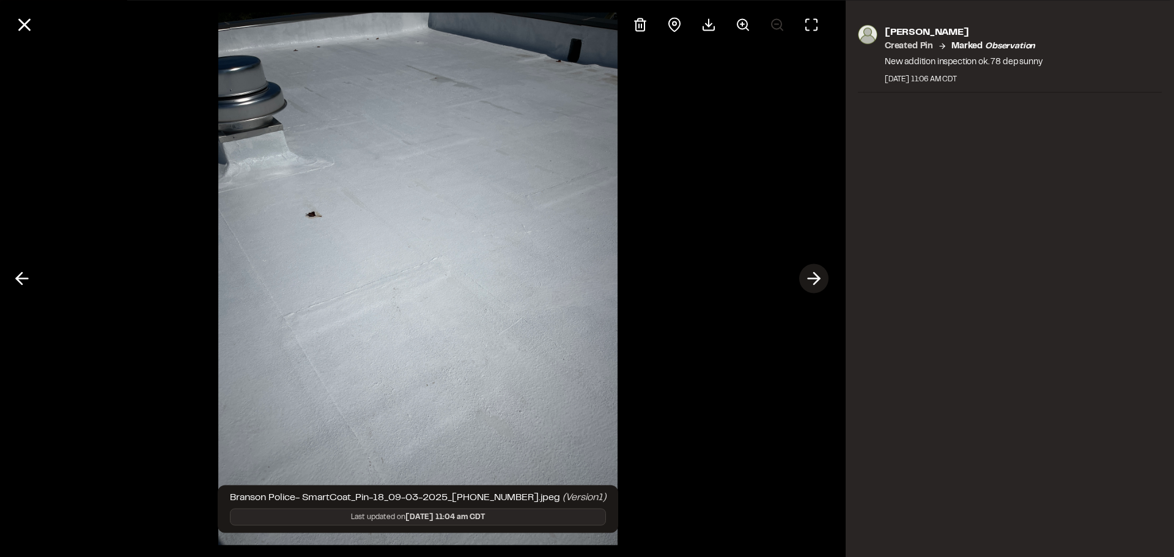
click at [815, 276] on polyline at bounding box center [817, 279] width 6 height 12
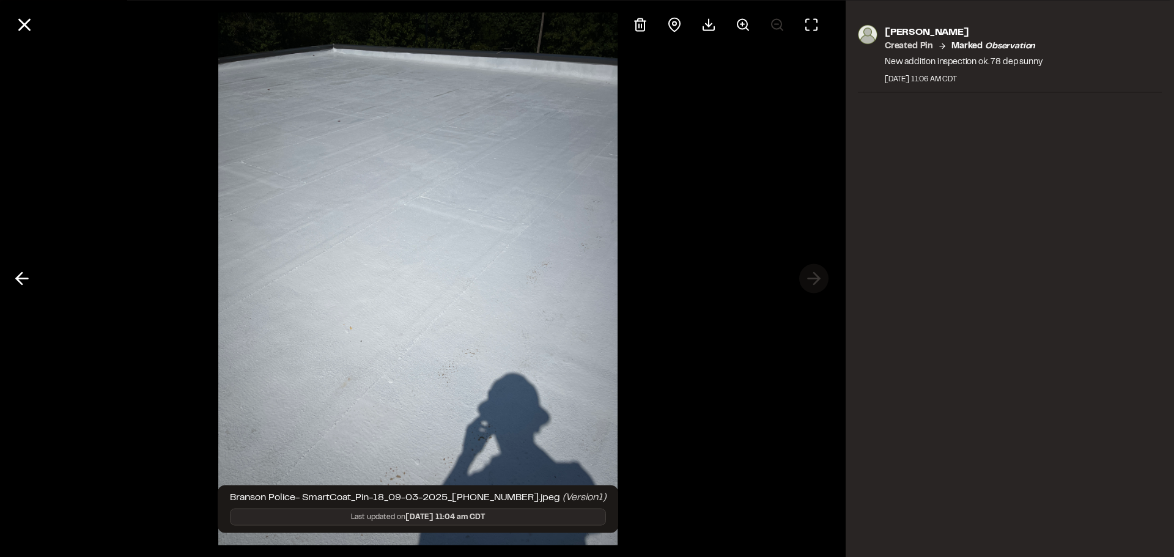
click at [815, 276] on div at bounding box center [418, 278] width 836 height 557
click at [16, 25] on icon at bounding box center [24, 24] width 21 height 21
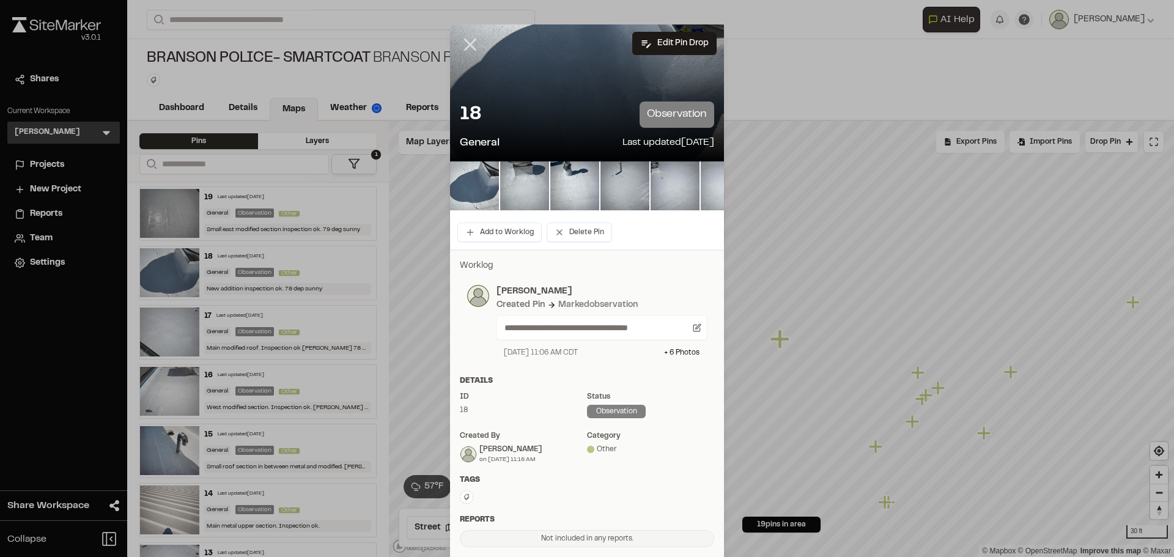
click at [466, 42] on icon at bounding box center [470, 44] width 21 height 21
